Goal: Use online tool/utility: Utilize a website feature to perform a specific function

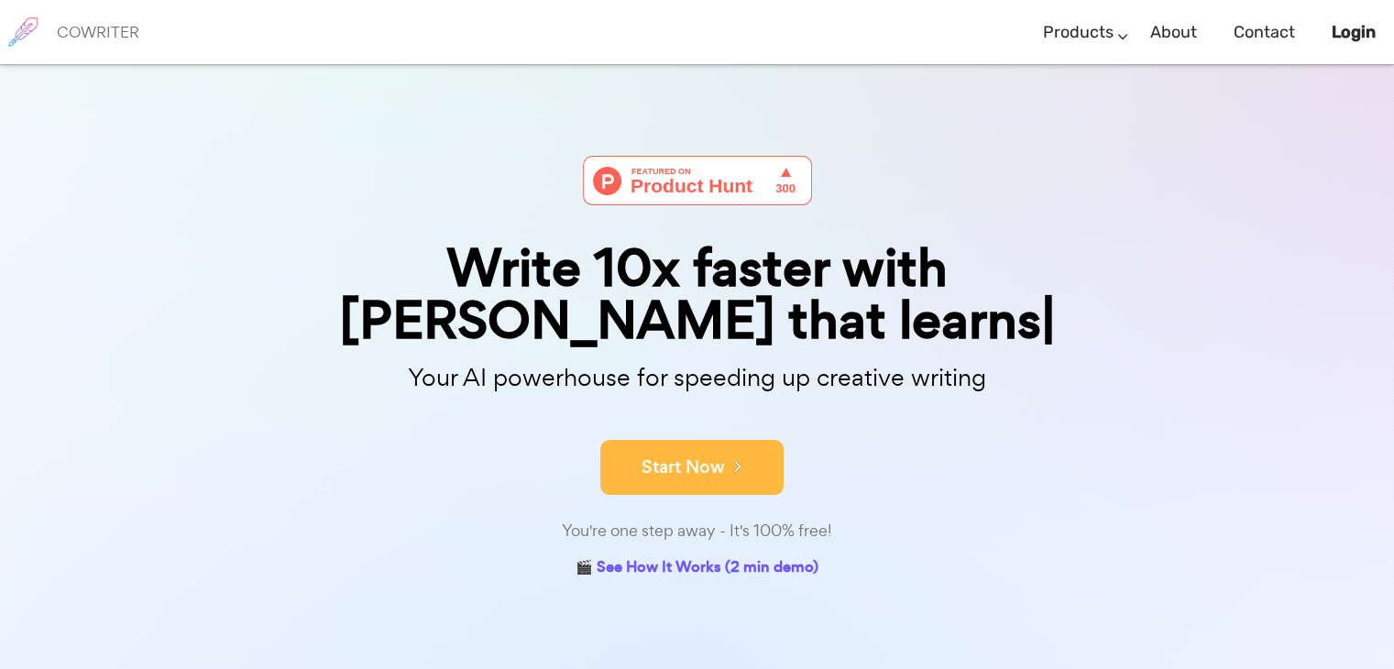
click at [715, 440] on button "Start Now" at bounding box center [691, 467] width 183 height 55
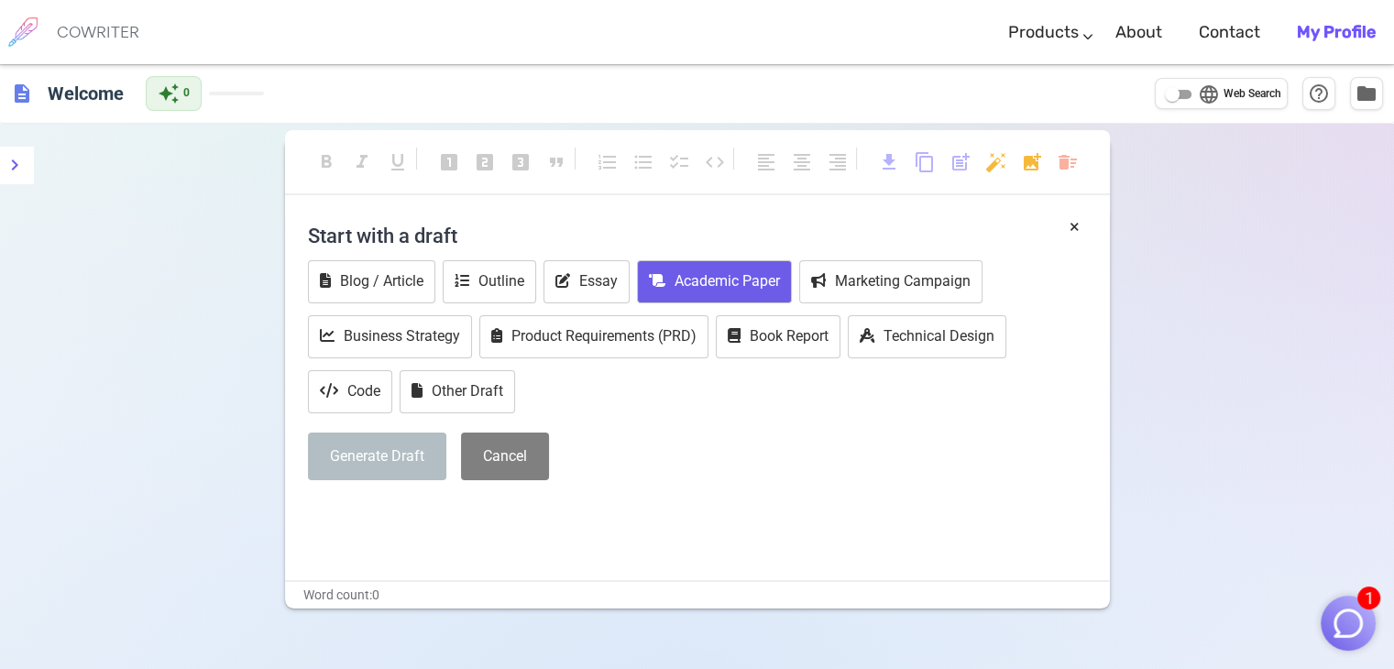
click at [735, 280] on button "Academic Paper" at bounding box center [714, 281] width 155 height 43
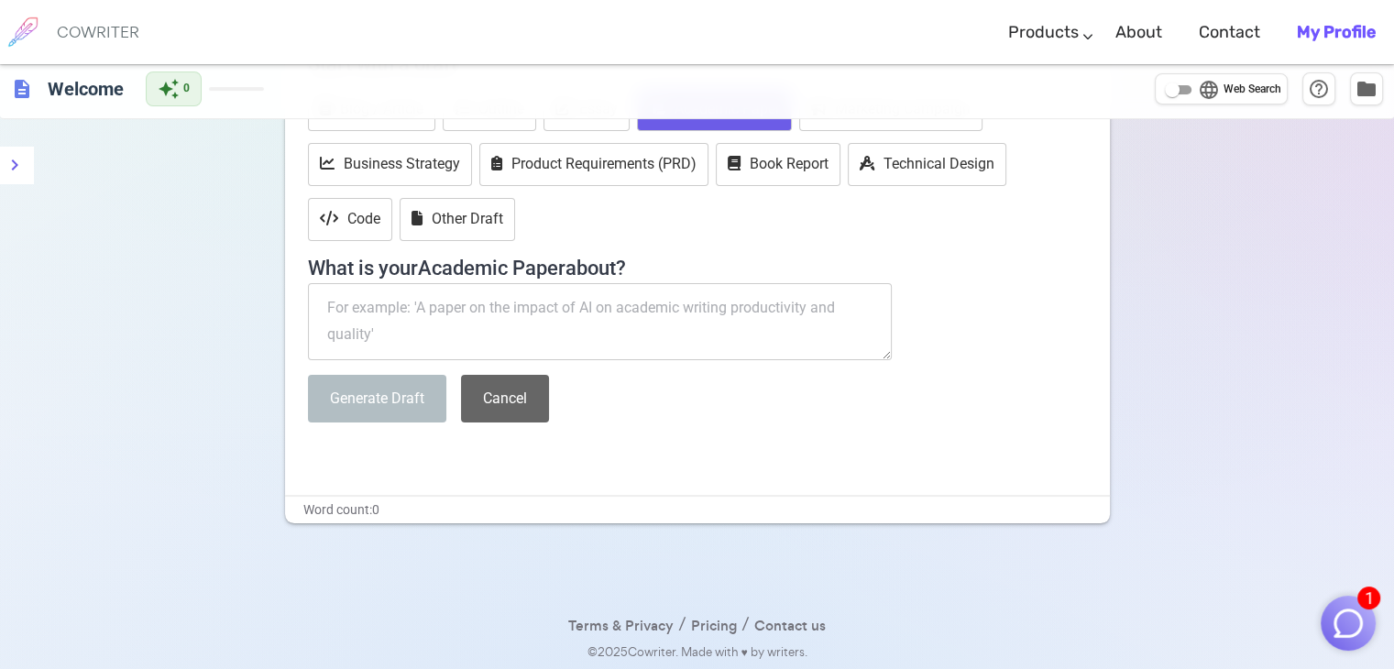
scroll to position [81, 0]
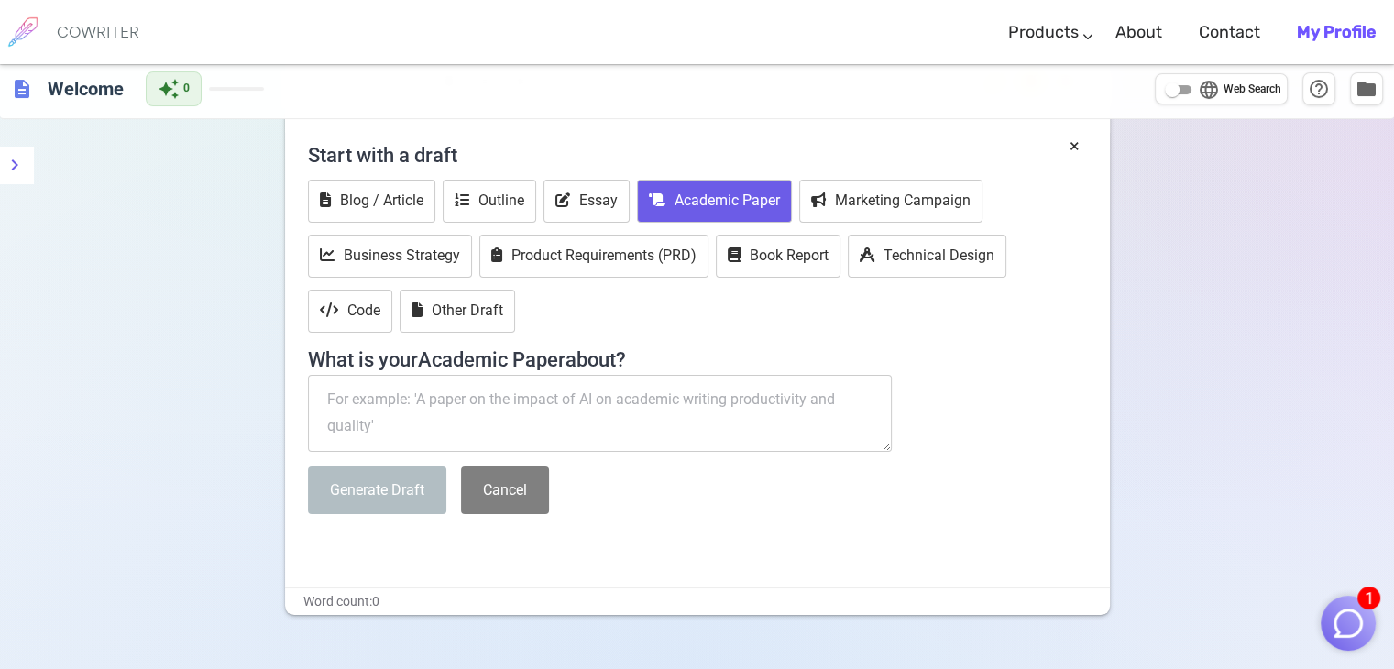
click at [534, 423] on textarea at bounding box center [600, 413] width 585 height 77
paste textarea "Environmental awareness affect AI user behavior The study explores how awarenes…"
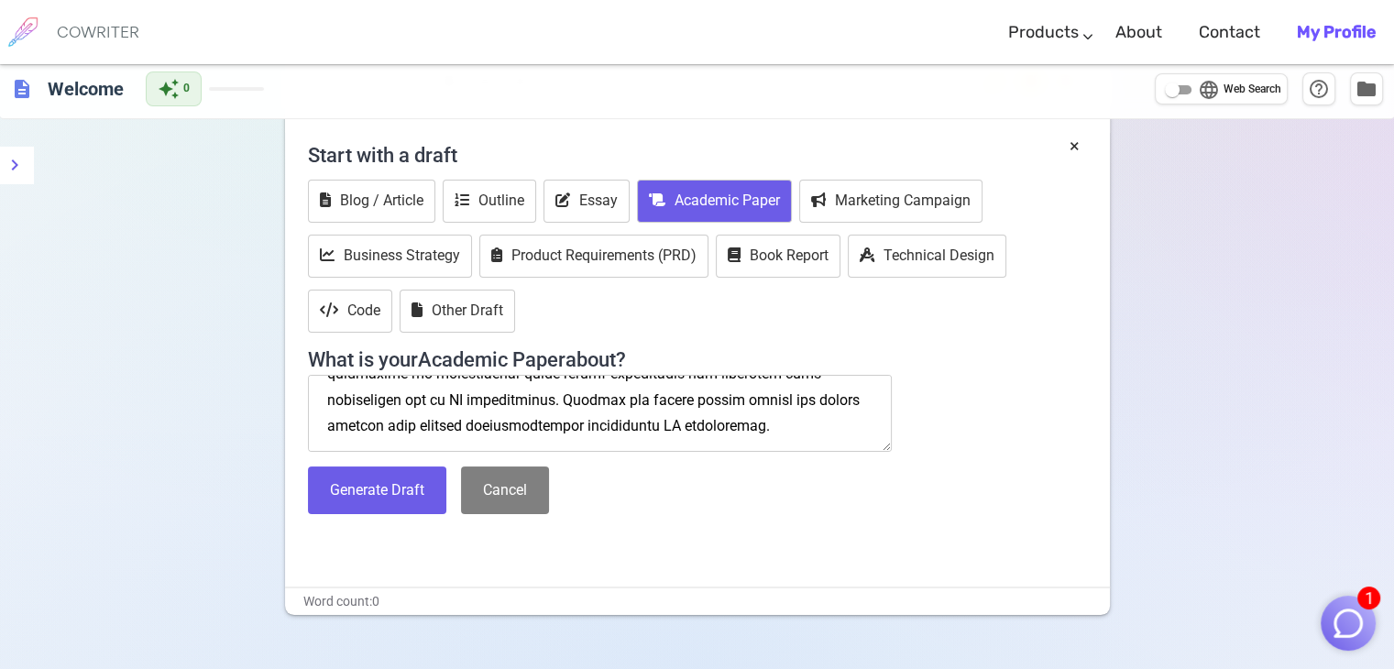
scroll to position [607, 0]
type textarea "Environmental awareness affect AI user behavior The study explores how awarenes…"
click at [354, 481] on button "Generate Draft" at bounding box center [377, 491] width 138 height 49
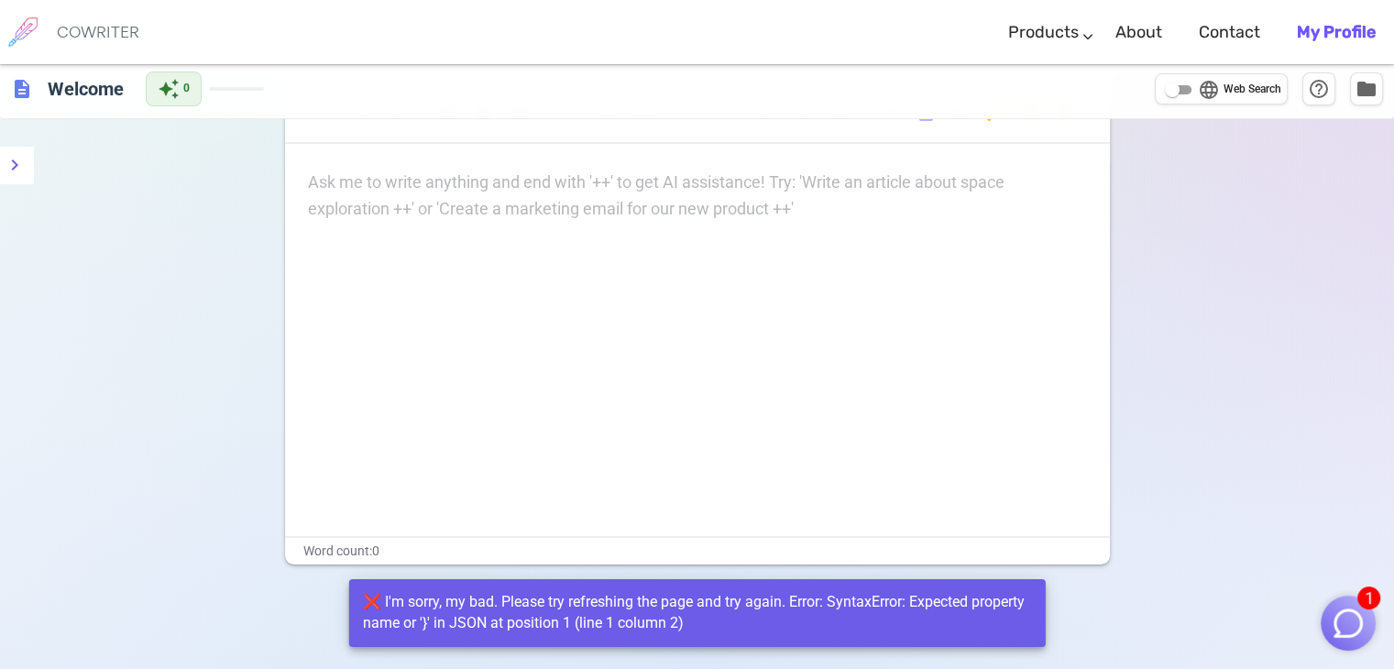
scroll to position [92, 0]
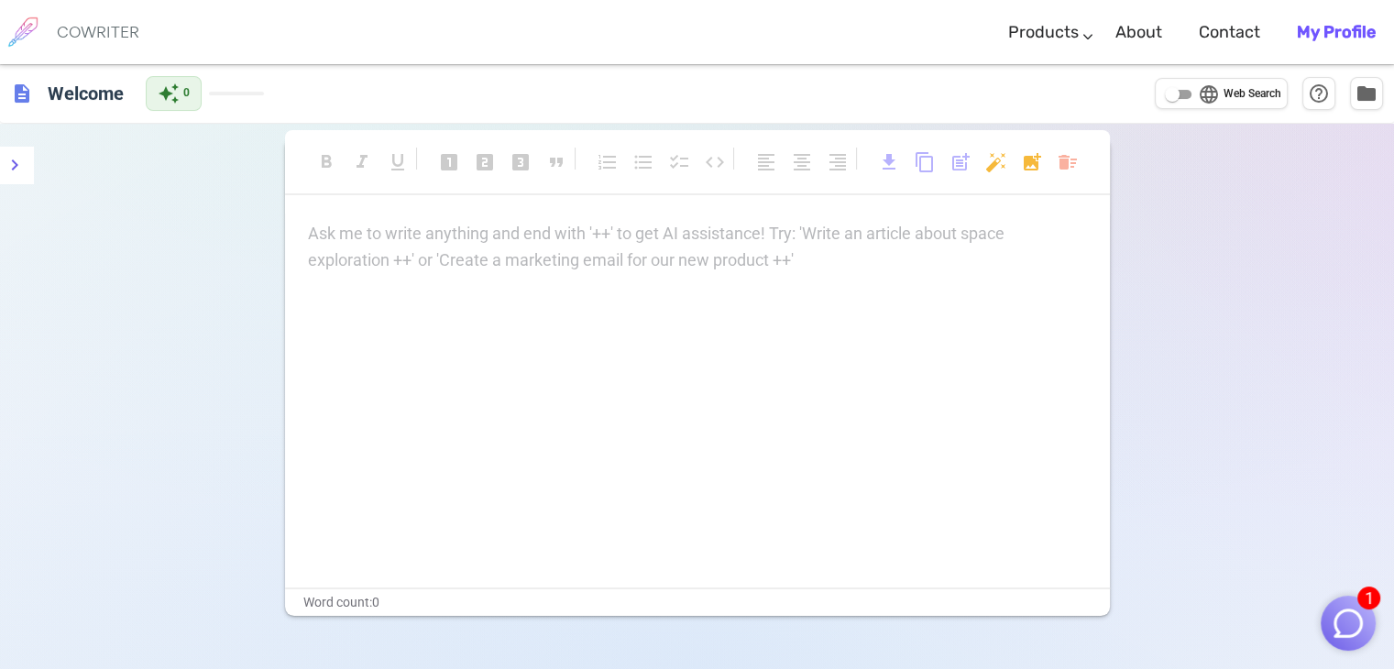
click at [574, 294] on div "Ask me to write anything and end with '++' to get AI assistance! Try: 'Write an…" at bounding box center [697, 404] width 825 height 367
click at [589, 250] on div "Ask me to write anything and end with '++' to get AI assistance! Try: 'Write an…" at bounding box center [697, 247] width 779 height 53
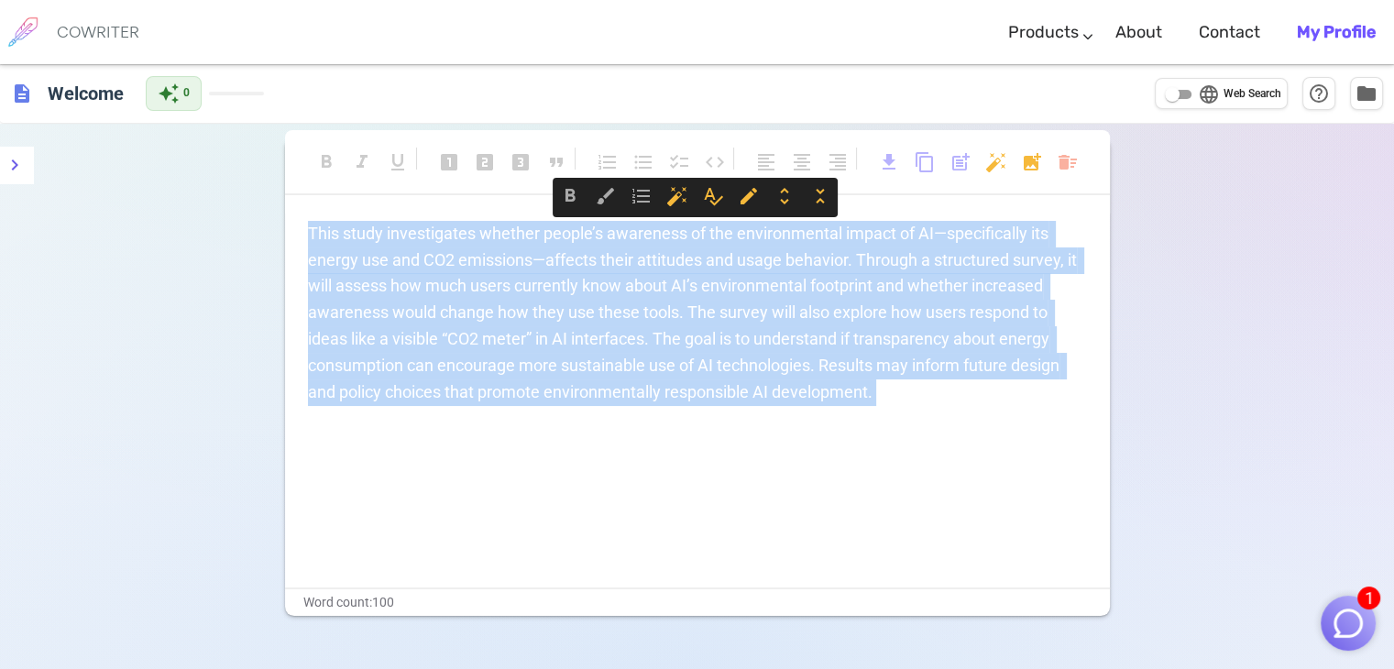
drag, startPoint x: 445, startPoint y: 436, endPoint x: 287, endPoint y: 202, distance: 282.7
click at [287, 202] on div "format_bold format_italic format_underlined looks_one looks_two looks_3 format_…" at bounding box center [697, 377] width 825 height 479
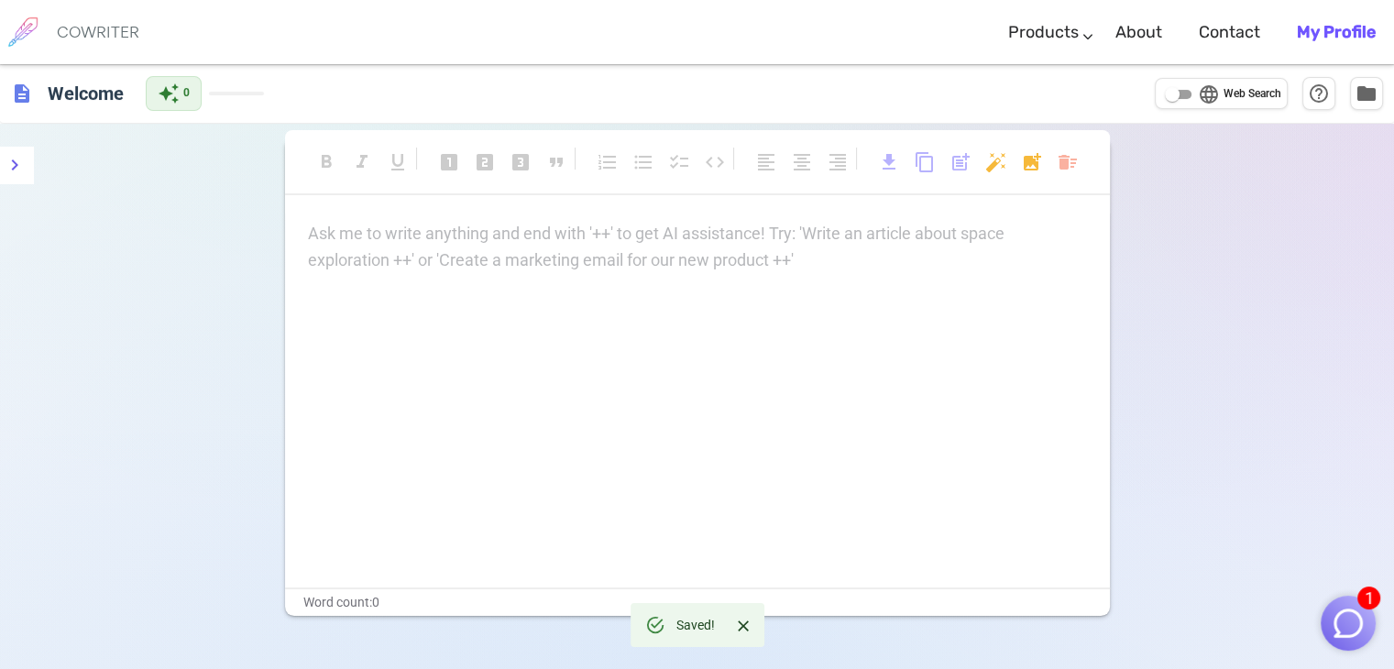
click at [66, 45] on div "COWRITER" at bounding box center [98, 32] width 83 height 64
drag, startPoint x: 70, startPoint y: 50, endPoint x: 58, endPoint y: 81, distance: 32.5
click at [69, 52] on div "COWRITER" at bounding box center [98, 32] width 83 height 64
click at [53, 99] on h6 "Welcome" at bounding box center [85, 92] width 91 height 37
click at [626, 244] on p "Ask me to write anything and end with '++' to get AI assistance! Try: 'Write an…" at bounding box center [697, 234] width 779 height 27
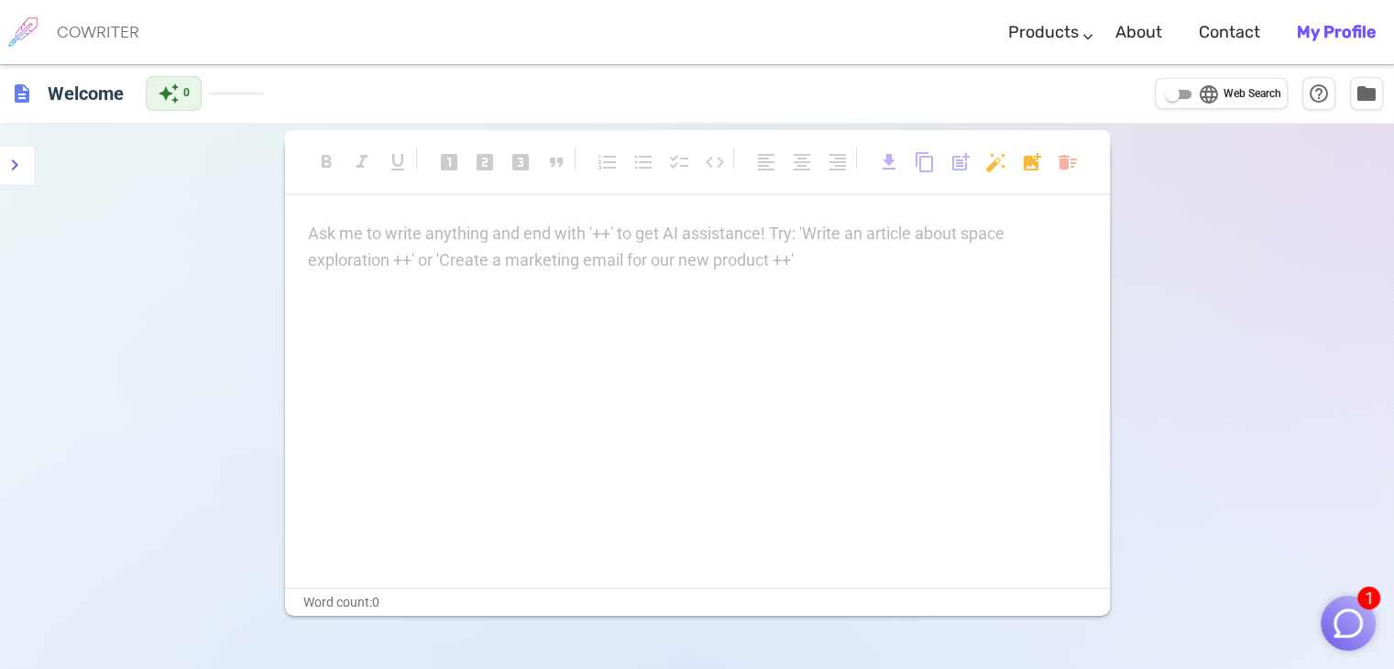
click at [499, 252] on div "Ask me to write anything and end with '++' to get AI assistance! Try: 'Write an…" at bounding box center [697, 247] width 779 height 53
click at [1315, 29] on b "My Profile" at bounding box center [1336, 32] width 79 height 20
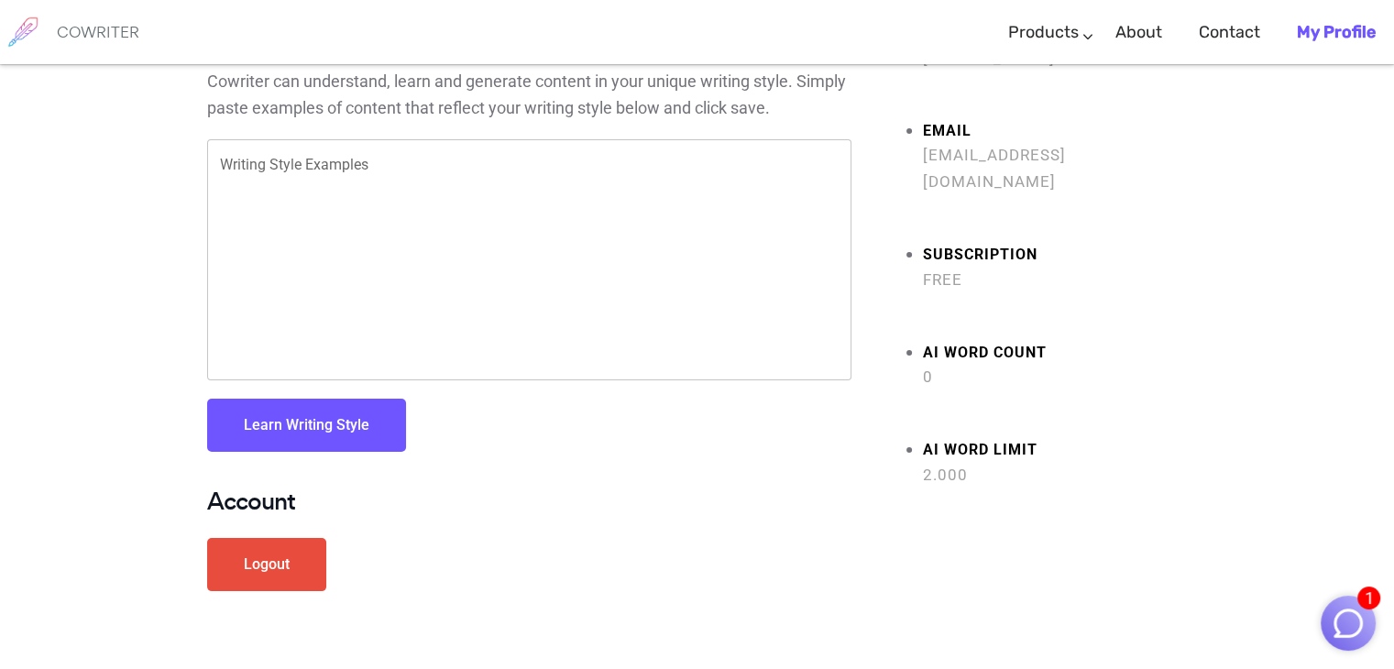
scroll to position [147, 0]
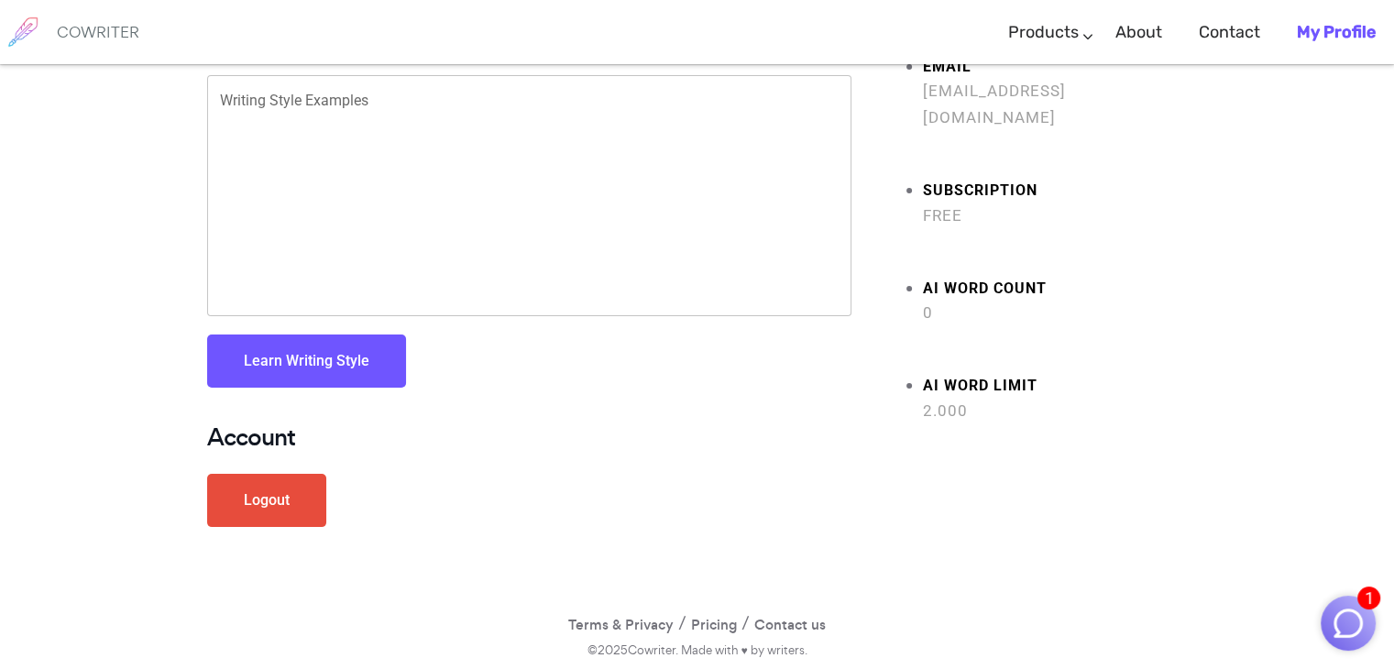
click at [289, 501] on link "Logout" at bounding box center [266, 500] width 119 height 53
